Goal: Task Accomplishment & Management: Manage account settings

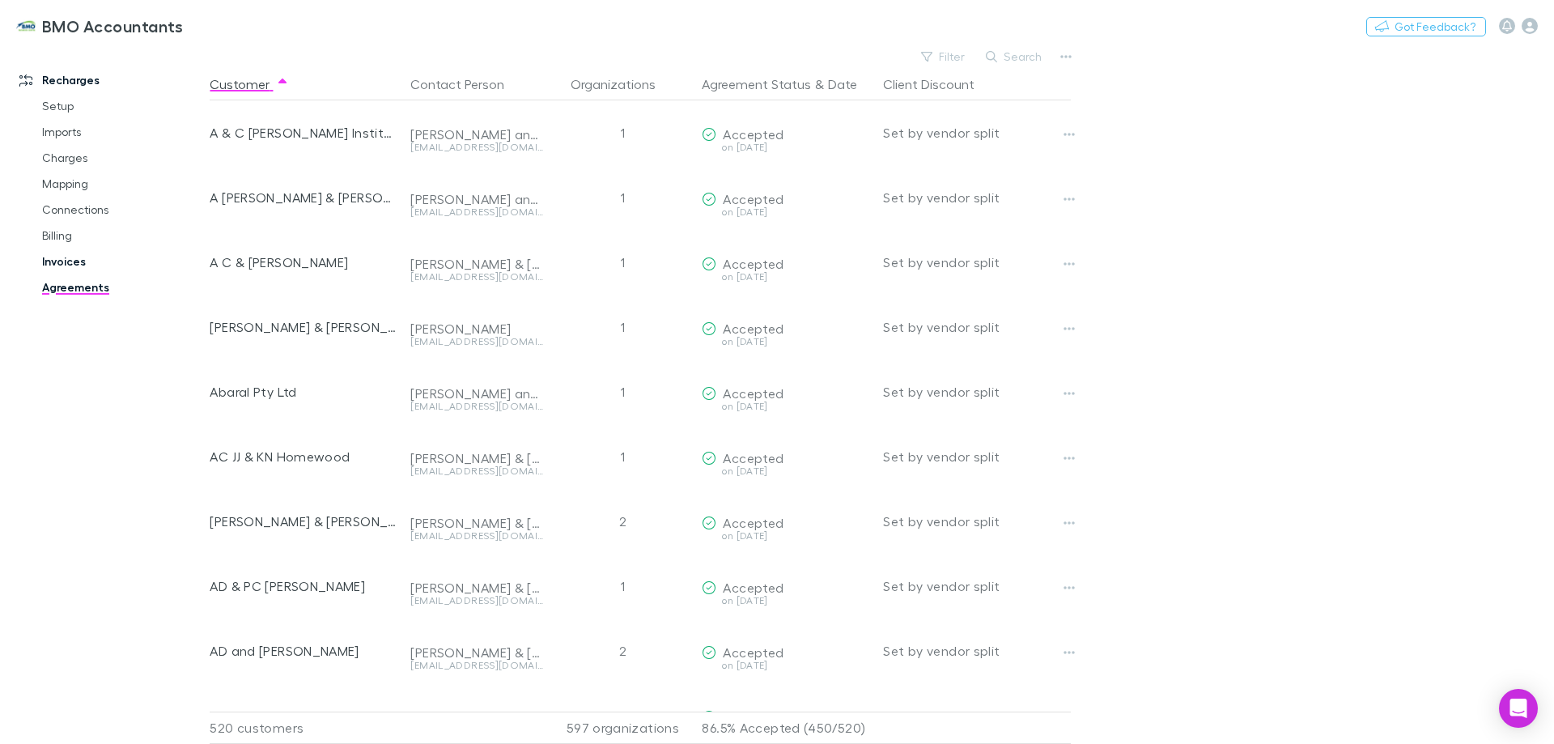
click at [77, 261] on link "Invoices" at bounding box center [122, 262] width 193 height 26
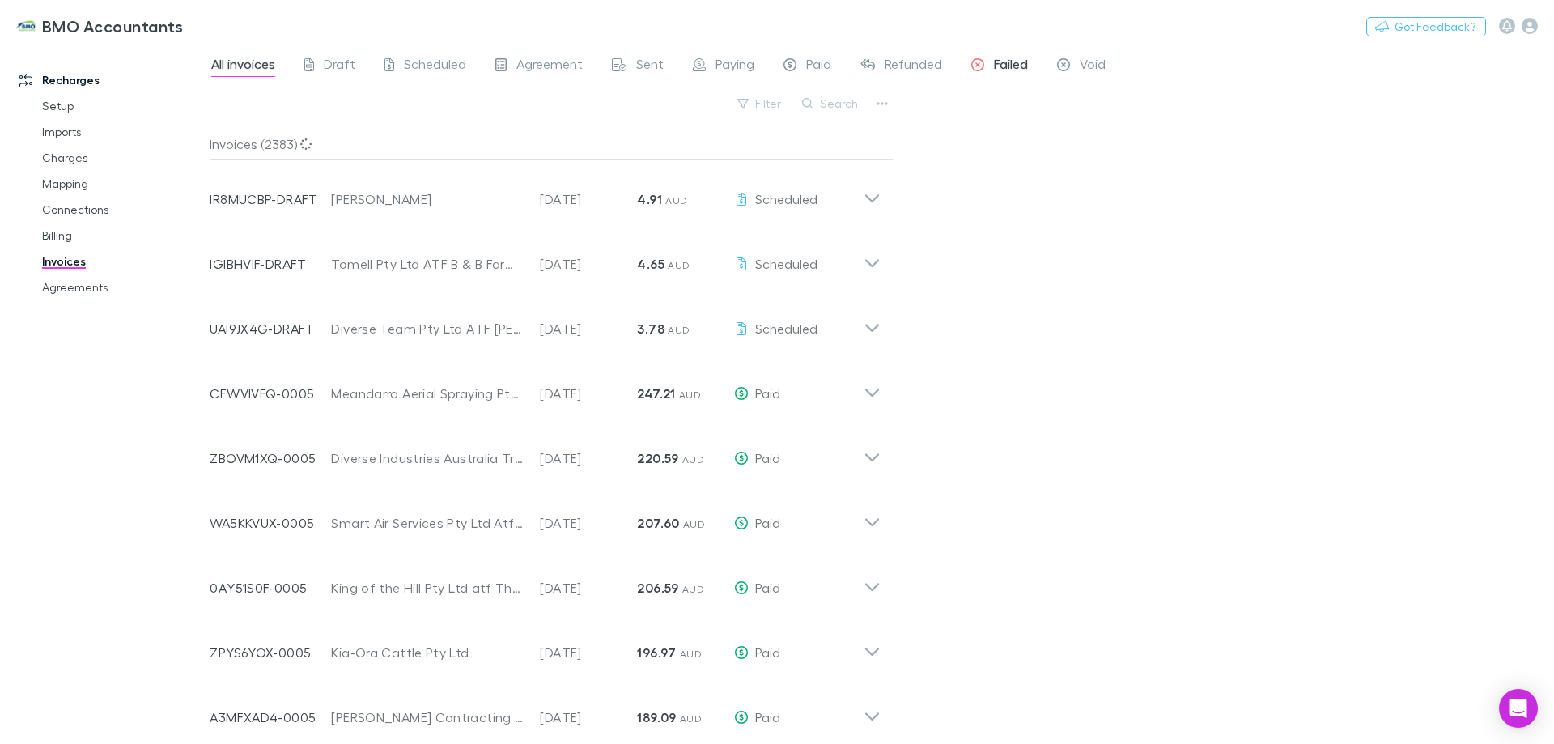
click at [1007, 62] on span "Failed" at bounding box center [1011, 66] width 34 height 21
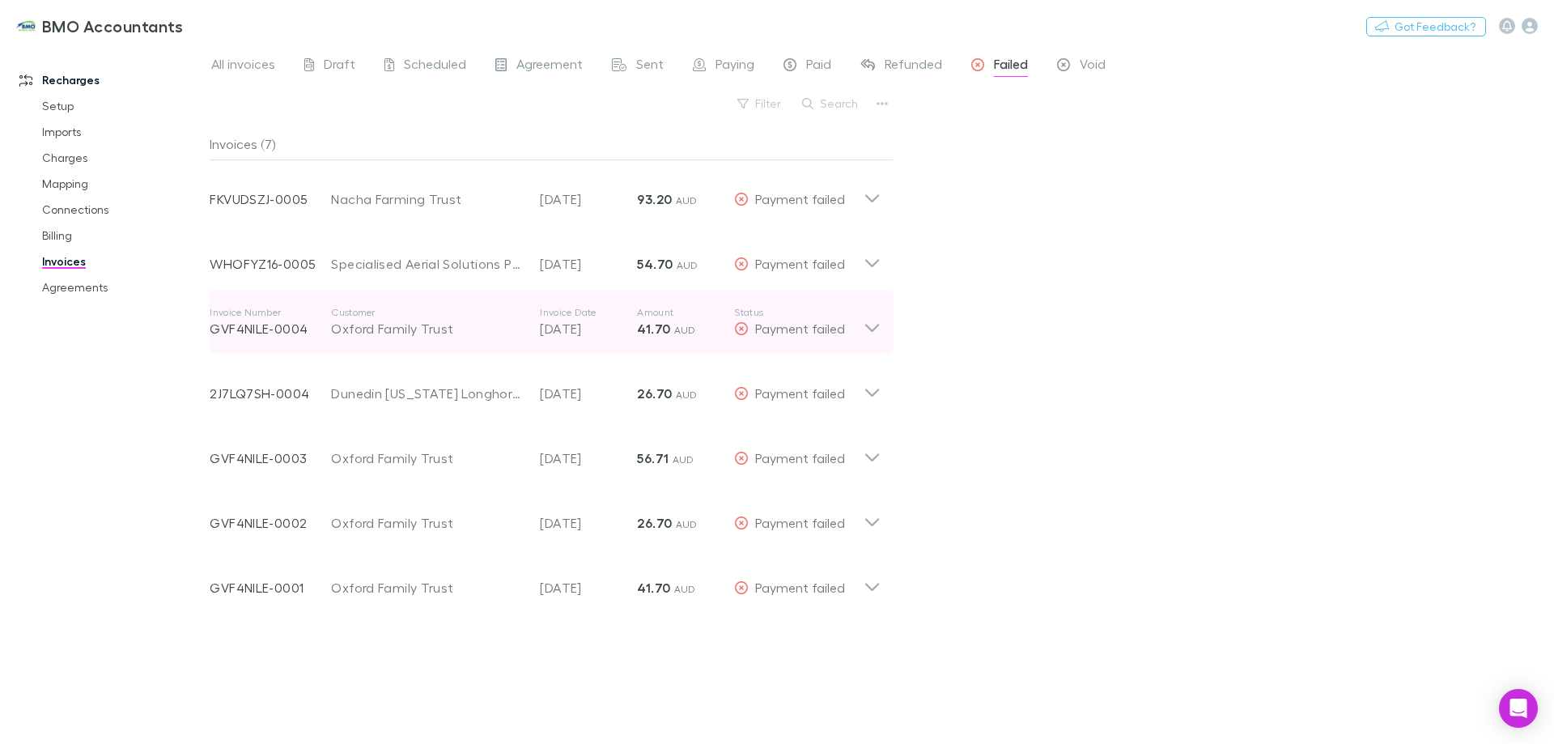
click at [872, 325] on icon at bounding box center [872, 322] width 17 height 32
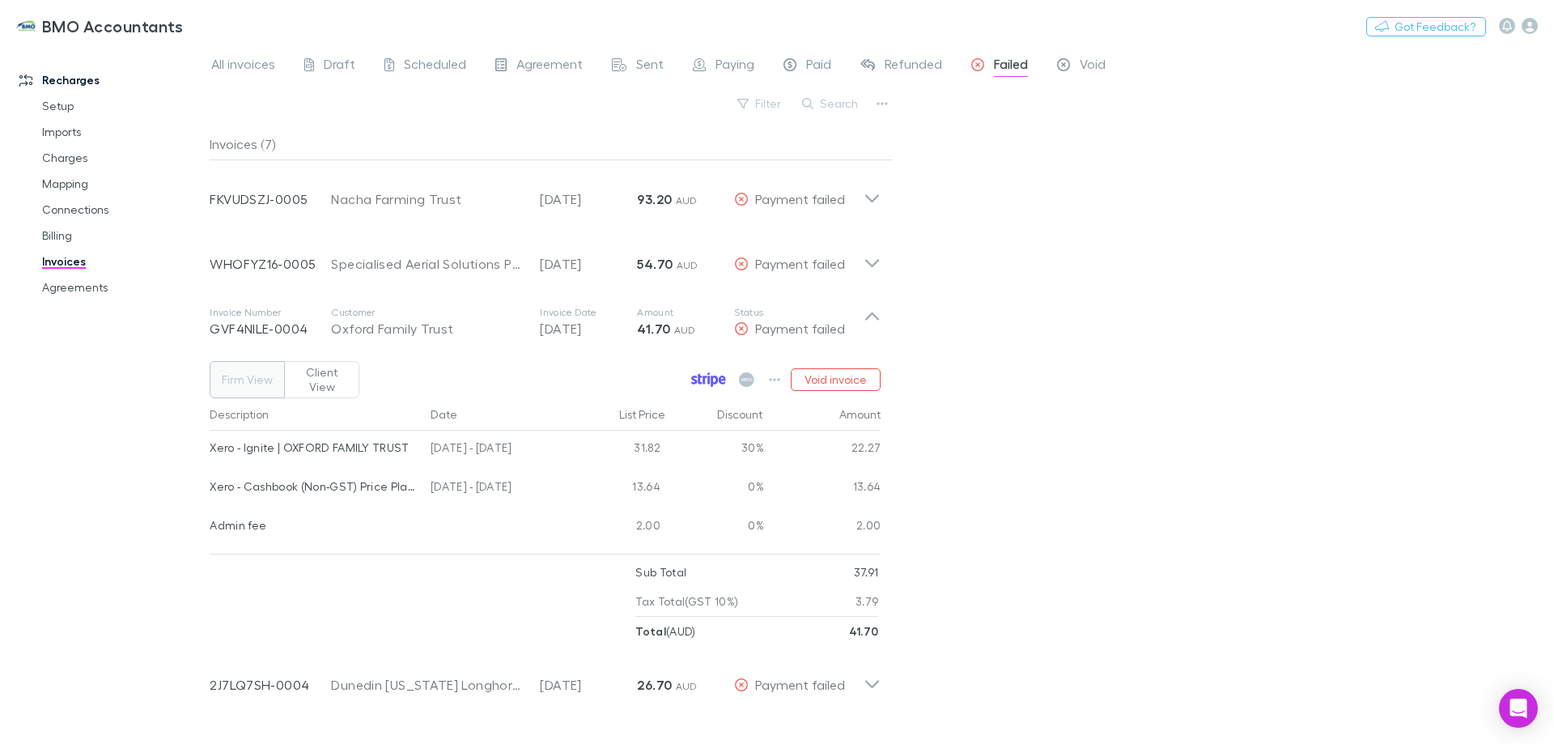
click at [715, 376] on icon at bounding box center [715, 381] width 7 height 11
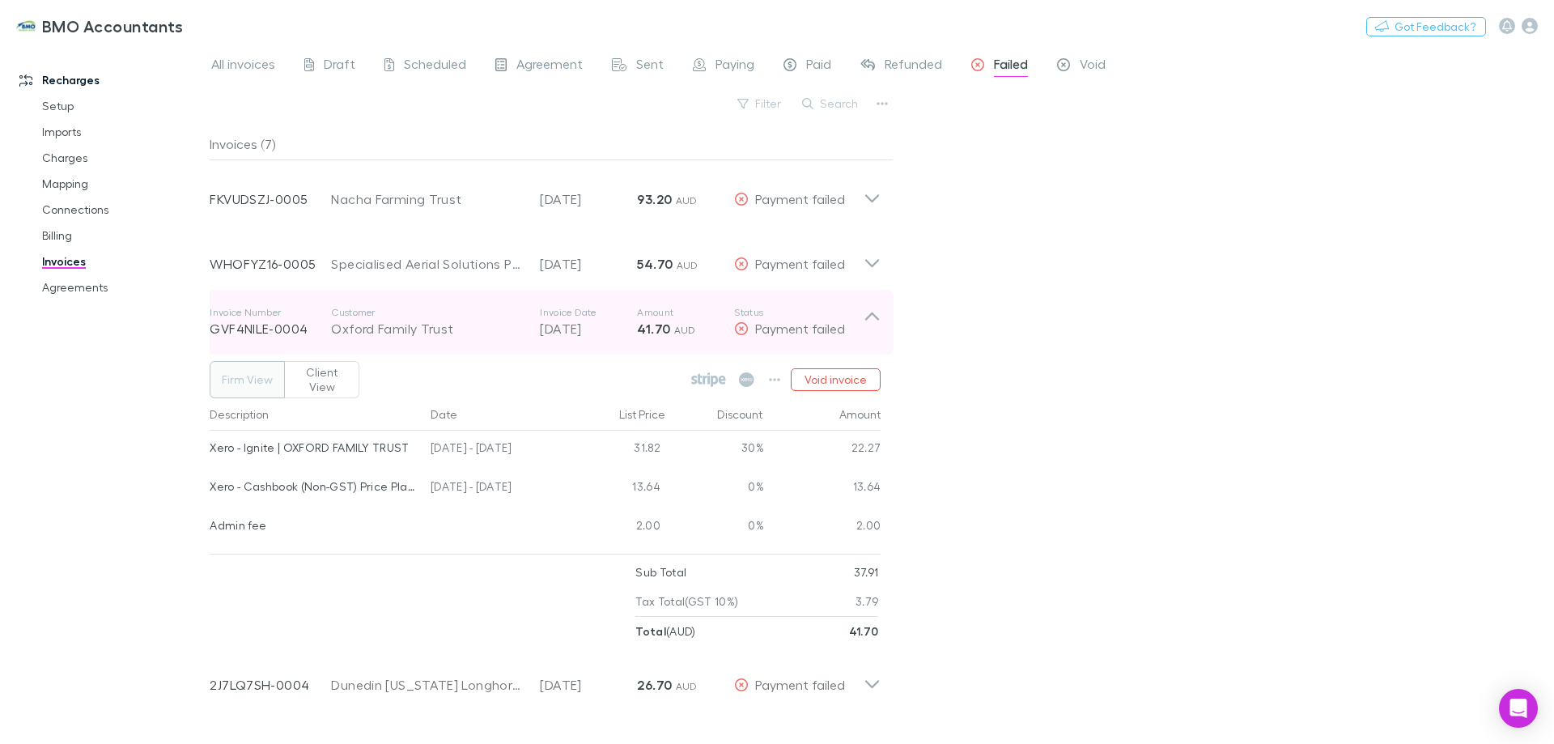
click at [873, 312] on icon at bounding box center [872, 322] width 17 height 32
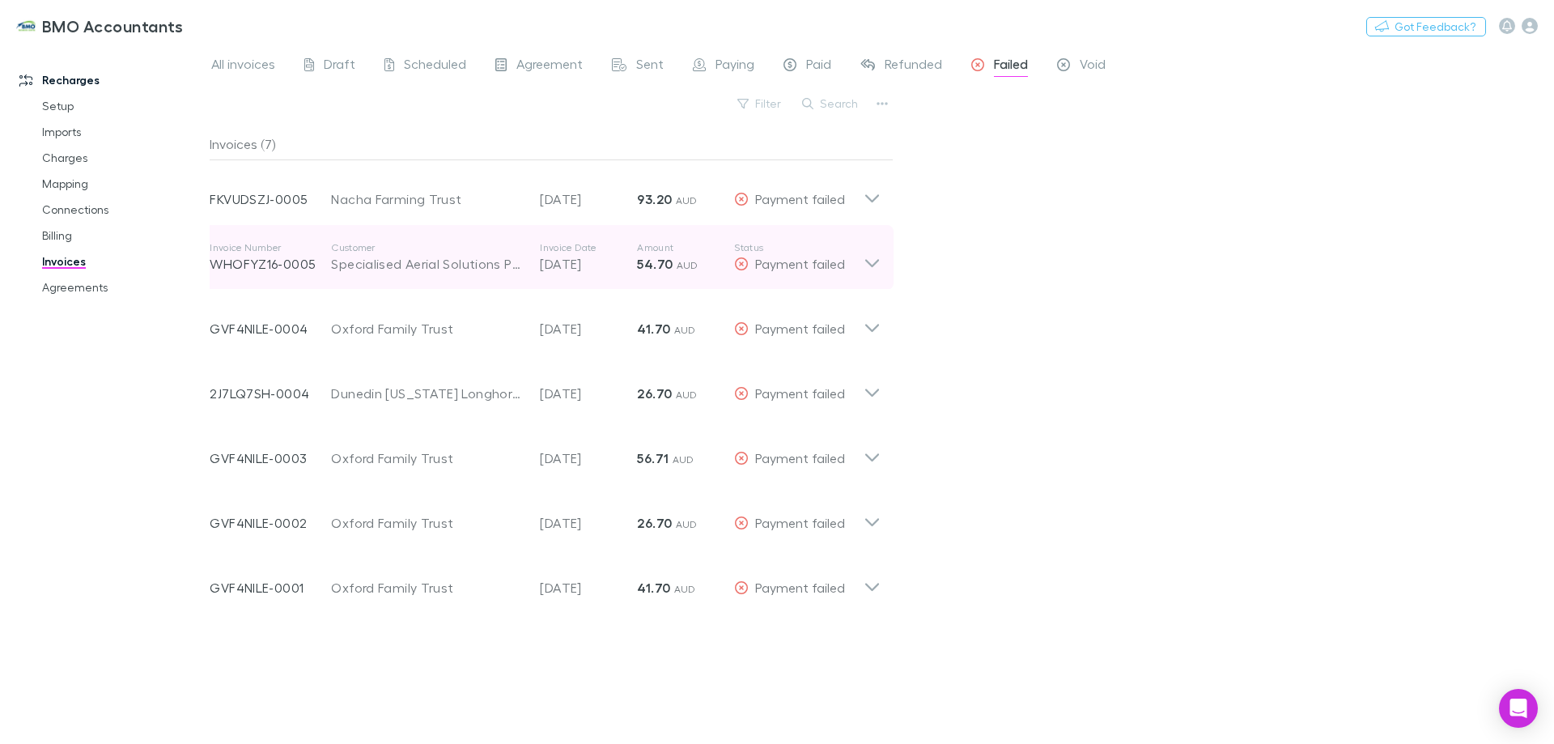
click at [871, 262] on icon at bounding box center [872, 257] width 17 height 32
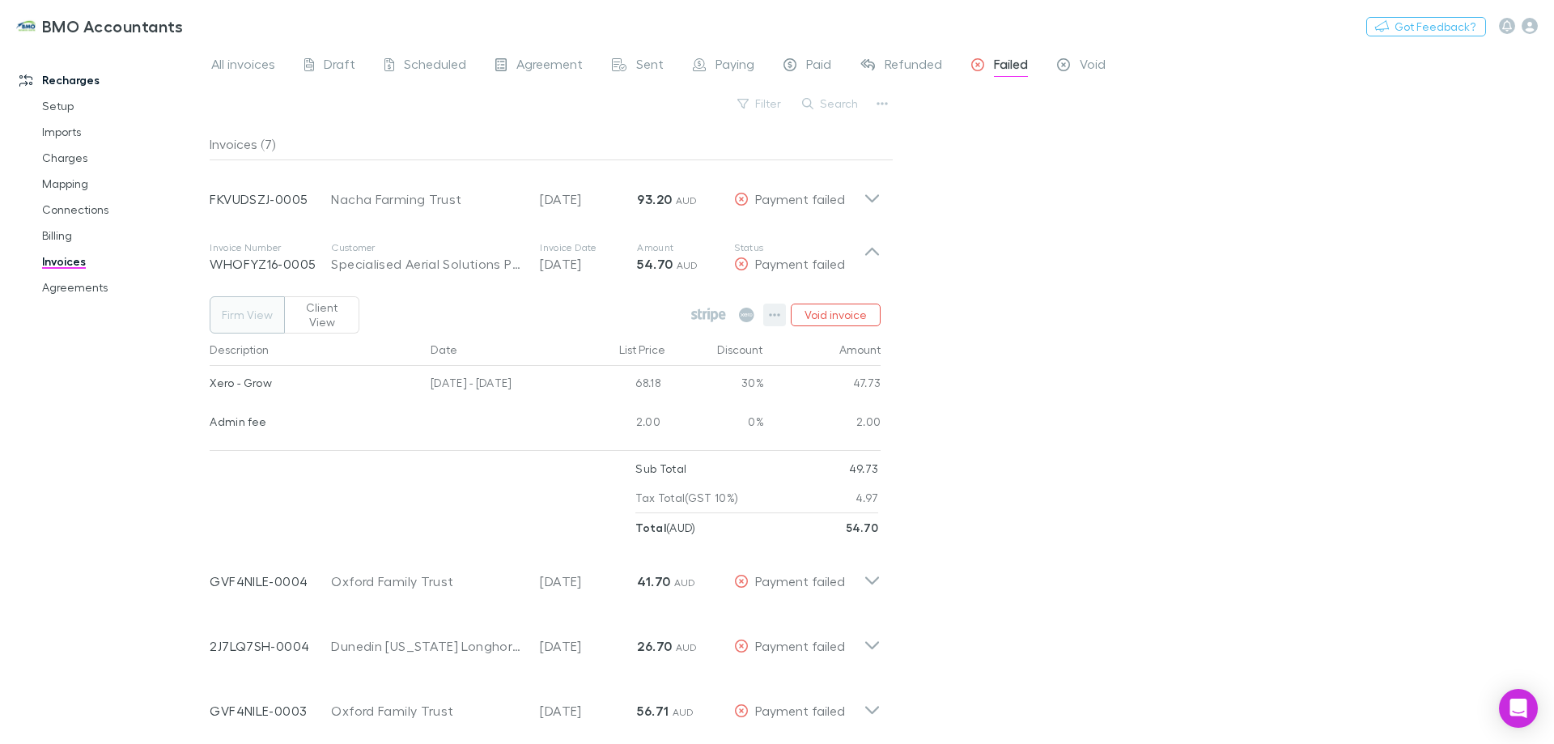
click at [777, 308] on icon "button" at bounding box center [774, 314] width 11 height 13
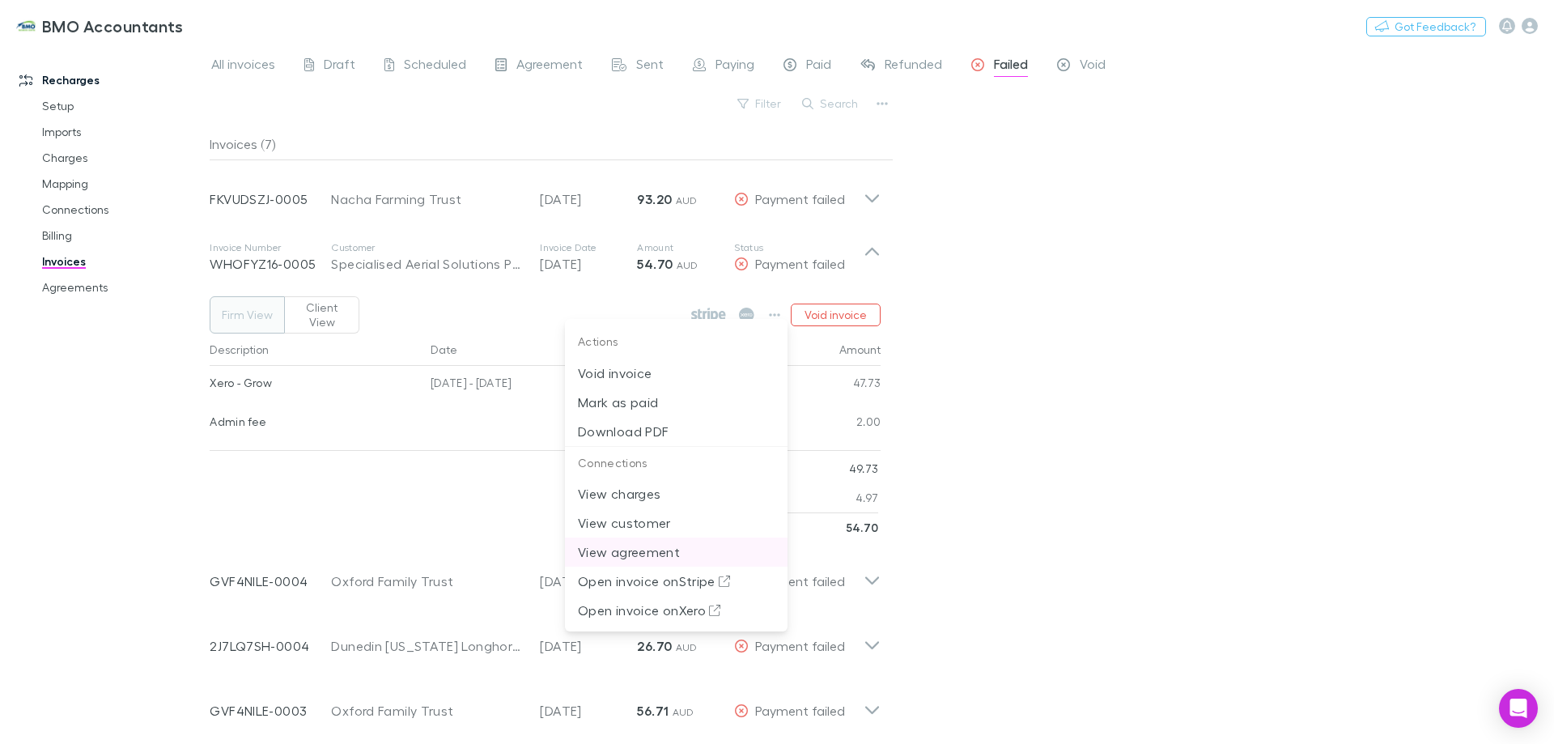
click at [663, 552] on p "View agreement" at bounding box center [676, 551] width 197 height 19
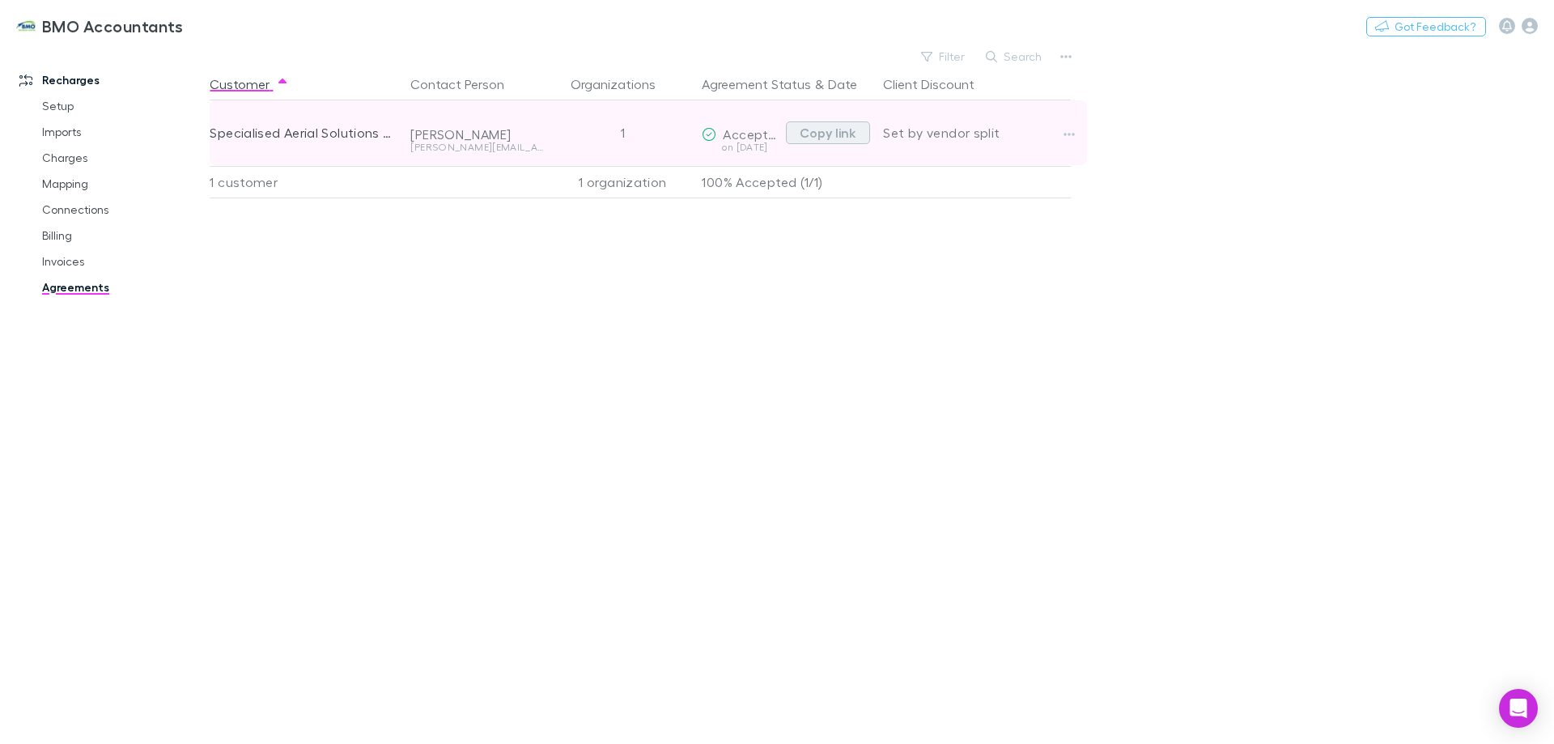
click at [832, 135] on button "Copy link" at bounding box center [828, 132] width 84 height 23
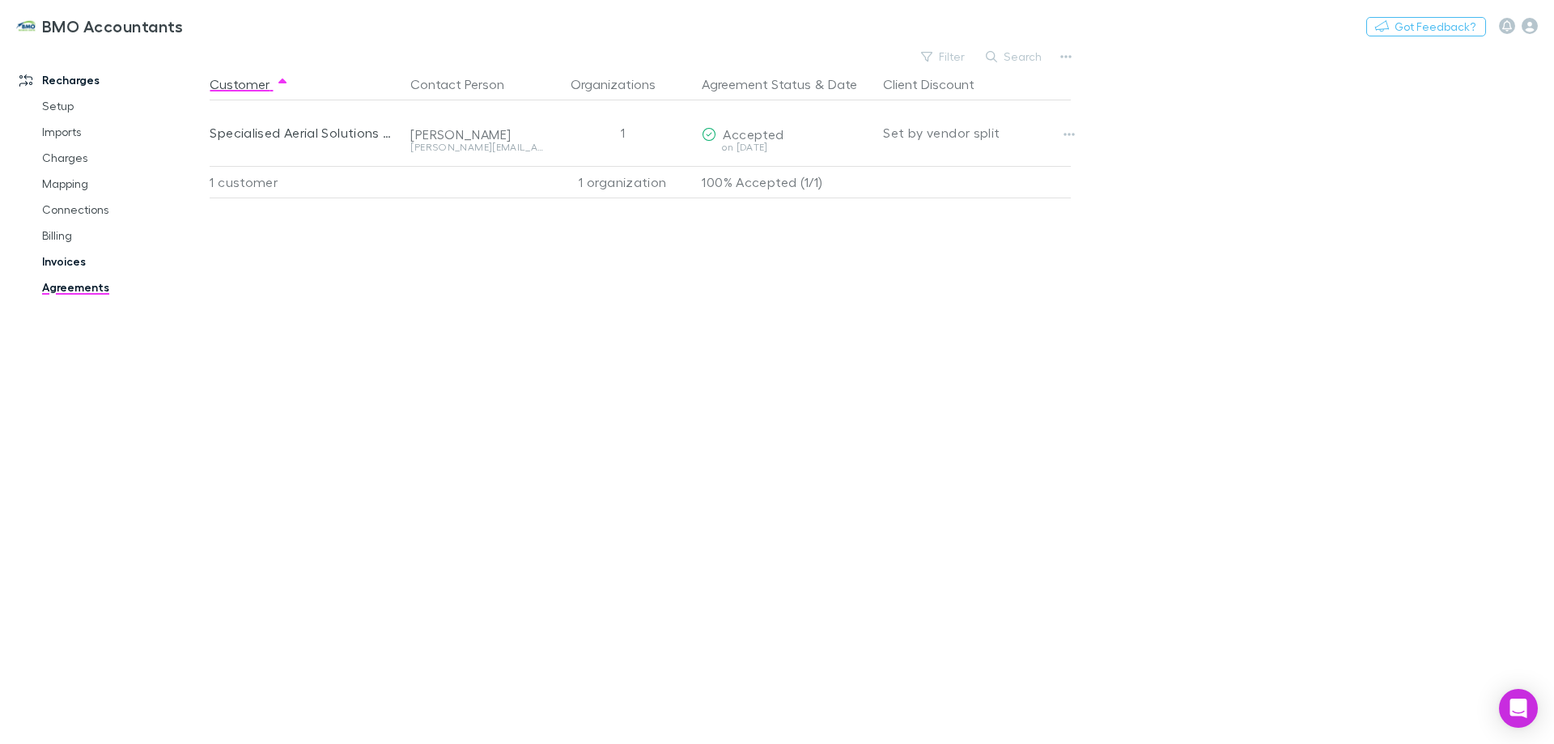
click at [74, 262] on link "Invoices" at bounding box center [122, 262] width 193 height 26
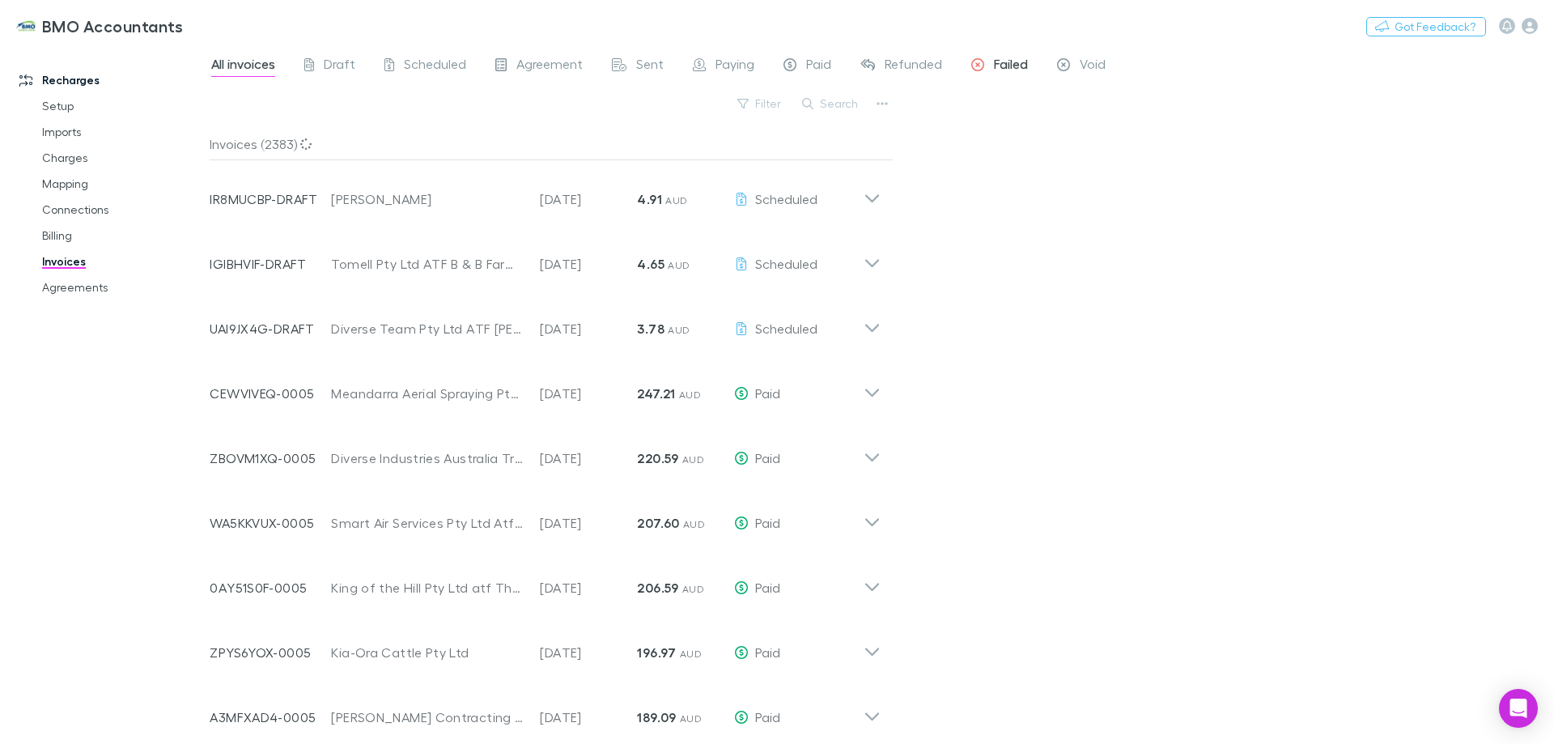
click at [1003, 66] on span "Failed" at bounding box center [1011, 66] width 34 height 21
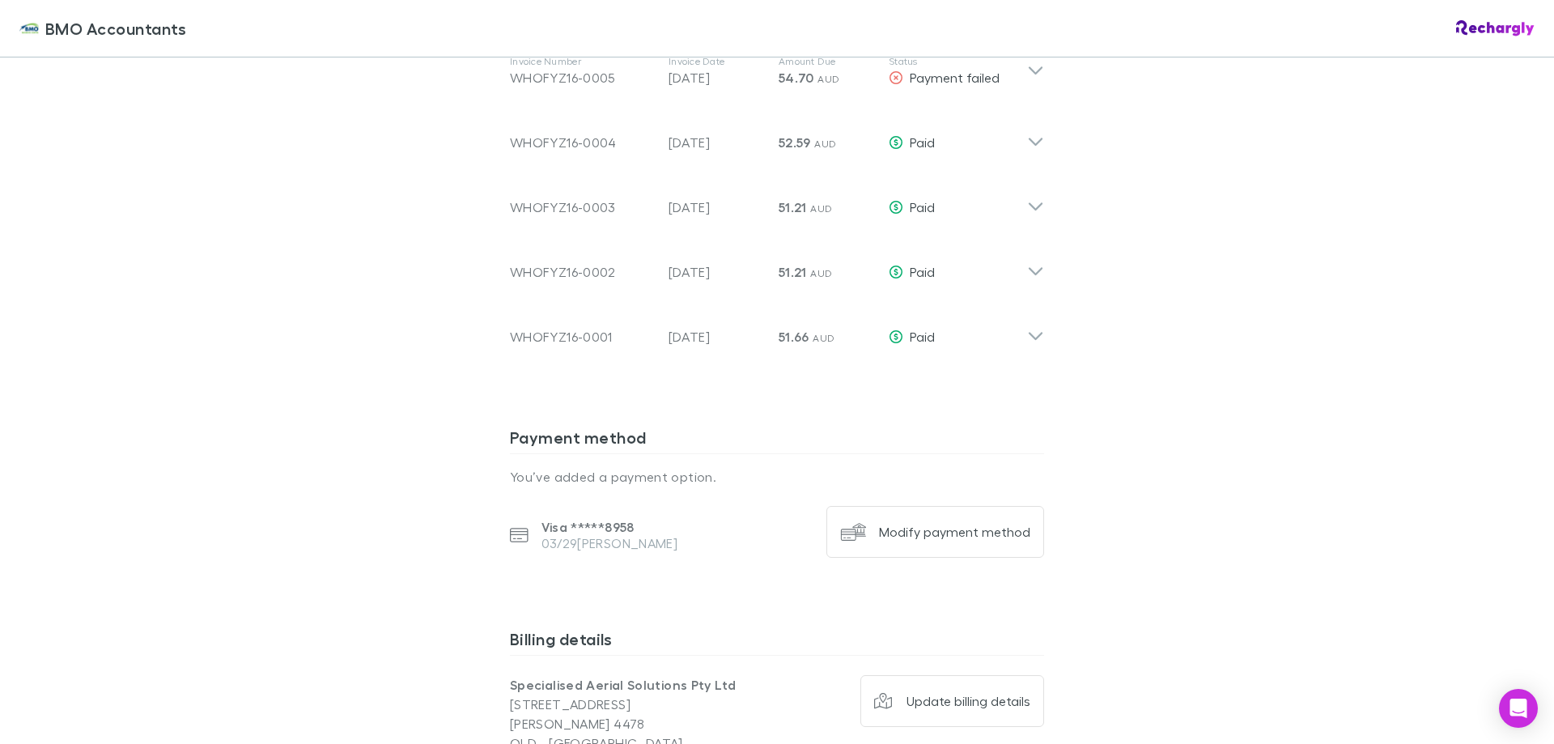
scroll to position [1052, 0]
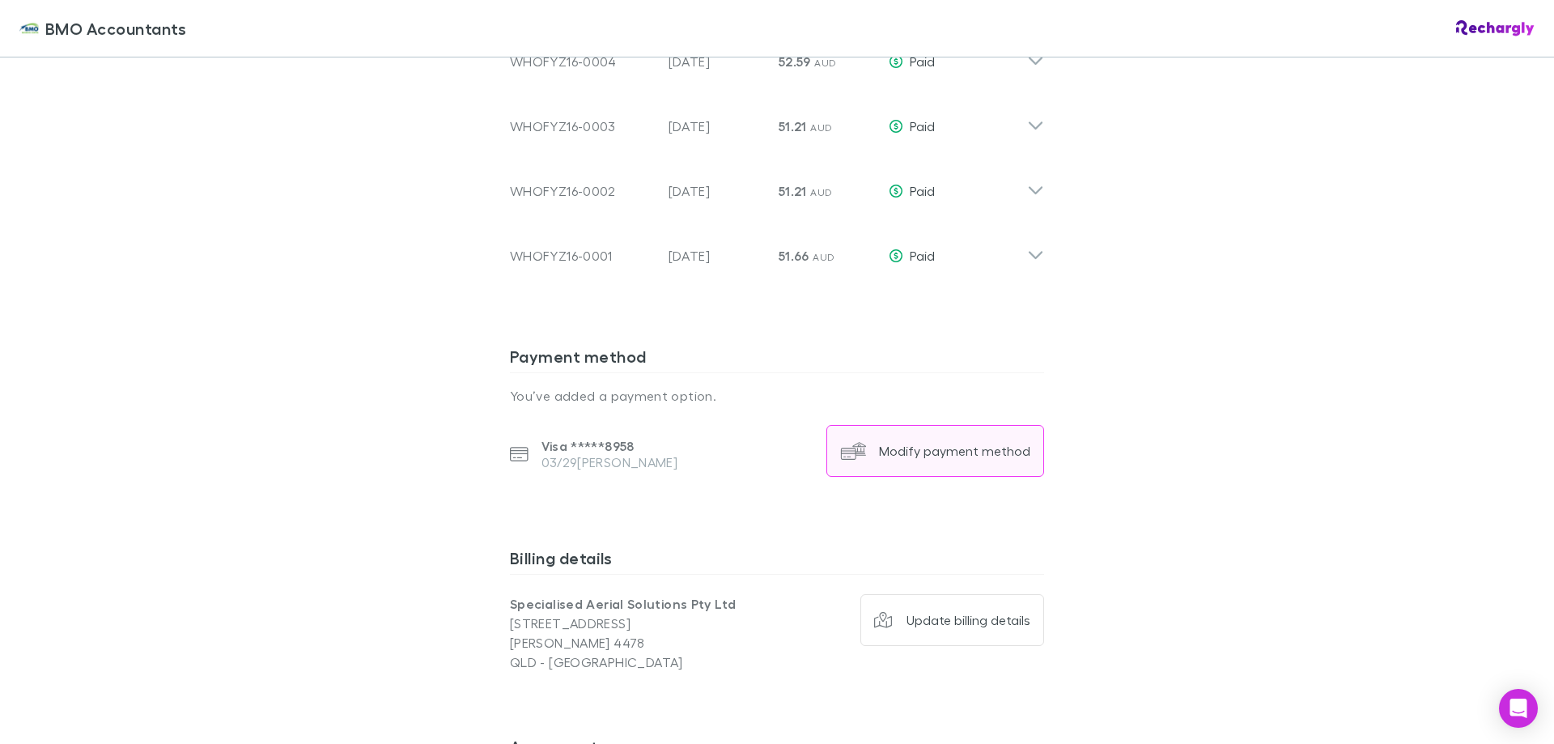
click at [961, 443] on div "Modify payment method" at bounding box center [954, 451] width 151 height 16
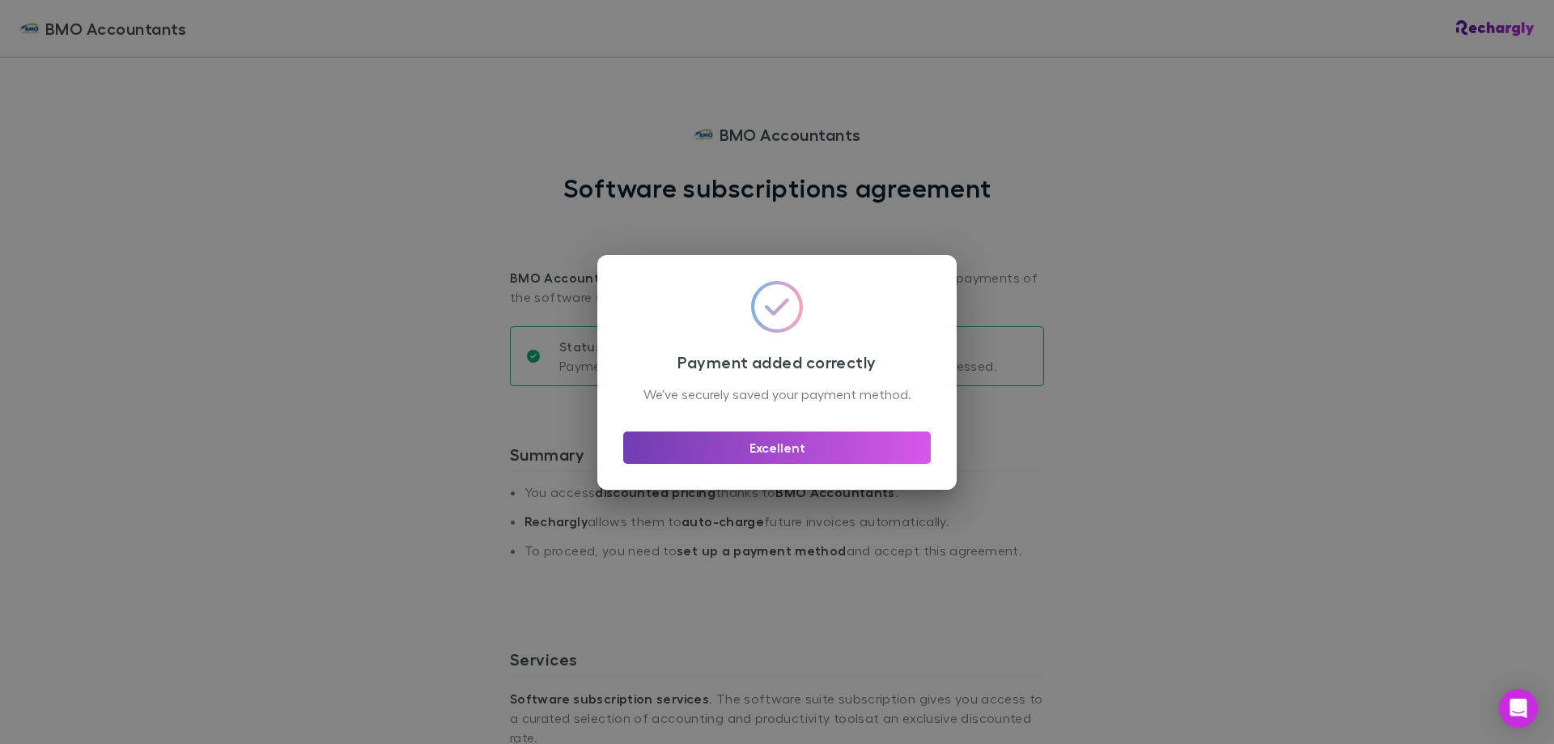
click at [822, 457] on button "Excellent" at bounding box center [777, 447] width 308 height 32
